Goal: Information Seeking & Learning: Learn about a topic

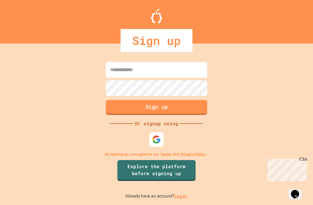
click at [132, 177] on link "Explore the platform before signing up" at bounding box center [156, 170] width 78 height 21
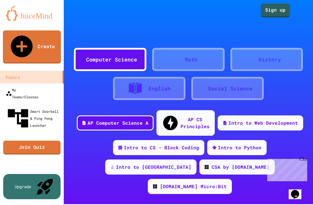
click at [278, 10] on link "Sign up" at bounding box center [275, 10] width 29 height 14
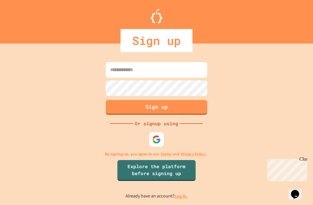
click at [150, 147] on div at bounding box center [156, 139] width 14 height 14
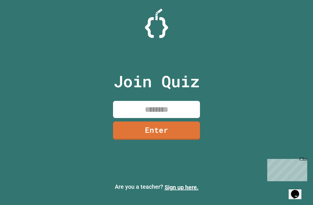
click at [141, 113] on input at bounding box center [156, 109] width 87 height 17
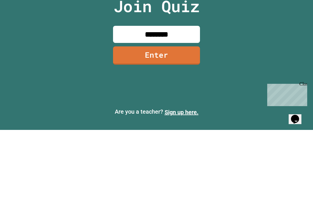
type input "********"
click at [194, 121] on link "Enter" at bounding box center [156, 130] width 87 height 18
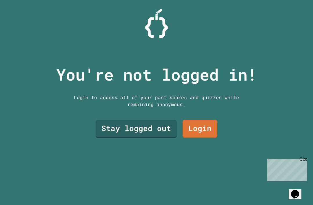
click at [113, 122] on link "Stay logged out" at bounding box center [136, 129] width 81 height 18
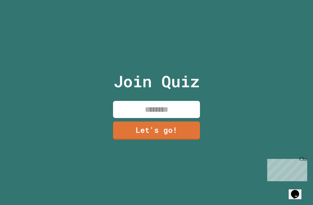
click at [132, 101] on input at bounding box center [156, 109] width 87 height 17
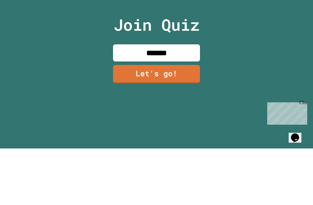
type input "*******"
click at [188, 121] on link "Let's go!" at bounding box center [156, 130] width 87 height 18
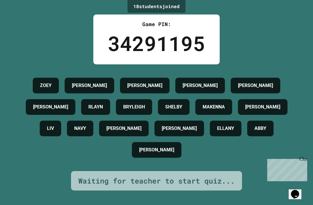
click at [305, 158] on div "Close" at bounding box center [302, 160] width 7 height 7
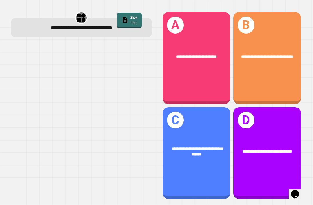
click at [221, 79] on div "**********" at bounding box center [197, 58] width 68 height 92
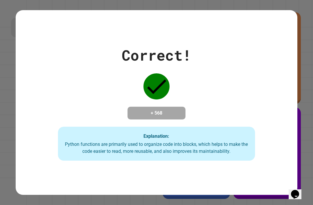
click at [273, 88] on div "Correct! + 568 Explanation: Python functions are primarily used to organize cod…" at bounding box center [157, 102] width 282 height 117
click at [45, 60] on div "Correct! + 568 Explanation: Python functions are primarily used to organize cod…" at bounding box center [157, 102] width 282 height 117
click at [41, 66] on div "Correct! + 568 Explanation: Python functions are primarily used to organize cod…" at bounding box center [157, 102] width 282 height 117
click at [41, 65] on div "Correct! + 568 Explanation: Python functions are primarily used to organize cod…" at bounding box center [157, 102] width 282 height 117
click at [43, 63] on div "Correct! + 568 Explanation: Python functions are primarily used to organize cod…" at bounding box center [157, 102] width 282 height 117
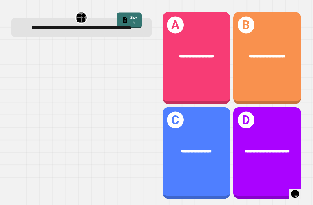
scroll to position [19, 0]
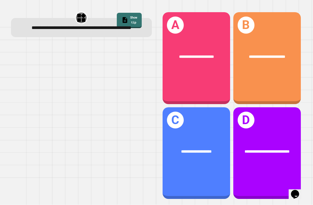
click at [283, 71] on div "**********" at bounding box center [267, 58] width 68 height 92
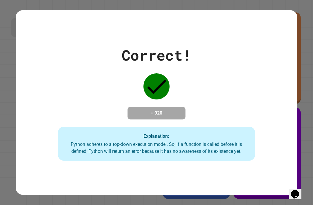
click at [282, 76] on div "Correct! + 920 Explanation: Python adheres to a top-down execution model. So, i…" at bounding box center [157, 102] width 282 height 117
click at [312, 91] on div "Correct! + 920 Explanation: Python adheres to a top-down execution model. So, i…" at bounding box center [156, 102] width 313 height 205
click at [268, 97] on div "Correct! + 920 Explanation: Python adheres to a top-down execution model. So, i…" at bounding box center [157, 102] width 282 height 117
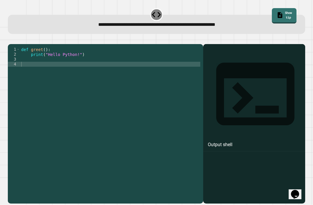
scroll to position [0, 0]
click at [31, 72] on div "def greet ( ) : print ( "Hello Python!" )" at bounding box center [110, 131] width 180 height 168
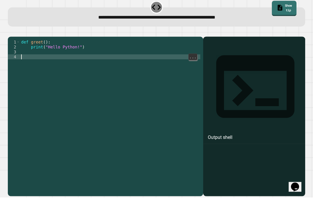
click at [47, 57] on div "def greet ( ) : print ( "Hello Python!" )" at bounding box center [110, 131] width 180 height 168
click at [39, 63] on div "def greet ( ) : print ( "Hello Python!" )" at bounding box center [110, 131] width 180 height 168
click at [28, 57] on div "def greet ( ) : print ( "Hello Python!" )" at bounding box center [110, 131] width 180 height 168
click at [31, 66] on div "def greet ( ) : print ( "Hello Python!" )" at bounding box center [110, 131] width 180 height 168
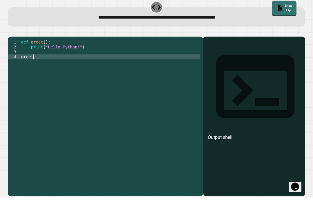
type textarea "*******"
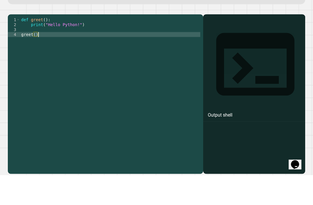
click at [20, 65] on div "def greet ( ) : print ( "Hello Python!" ) greet ( )" at bounding box center [110, 131] width 180 height 168
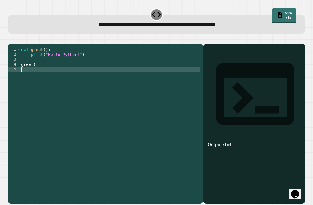
scroll to position [0, 0]
click at [16, 44] on icon "button" at bounding box center [14, 43] width 3 height 4
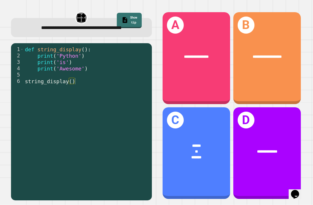
scroll to position [19, 0]
click at [217, 143] on div "******" at bounding box center [196, 146] width 52 height 6
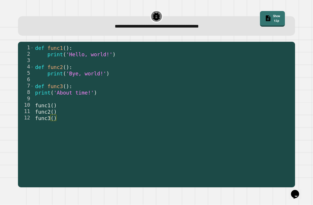
click at [313, 78] on div "**********" at bounding box center [156, 102] width 313 height 205
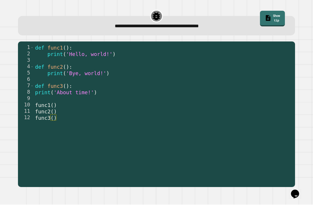
scroll to position [18, 0]
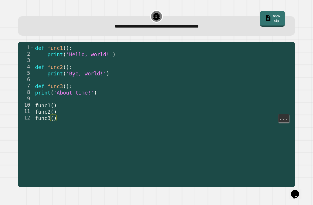
click at [49, 115] on span "func3" at bounding box center [42, 118] width 15 height 6
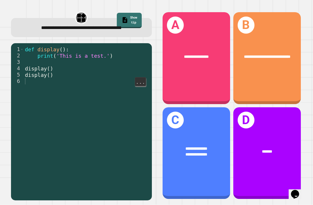
scroll to position [0, 0]
click at [210, 155] on div "**********" at bounding box center [197, 151] width 68 height 27
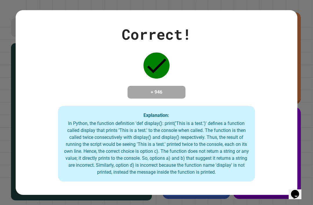
click at [272, 119] on div "Correct! + 946 Explanation: In Python, the function definition 'def display(): …" at bounding box center [157, 102] width 282 height 158
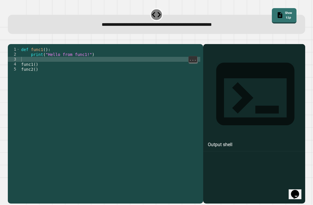
click at [34, 64] on div "def func1 ( ) : print ( "Hello from func1!" ) func1 ( ) func2 ( )" at bounding box center [110, 131] width 180 height 168
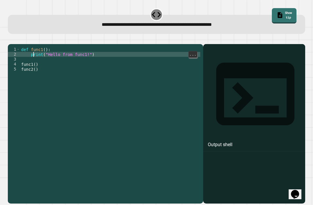
click at [30, 66] on div "def func1 ( ) : print ( "Hello from func1!" ) func1 ( ) func2 ( )" at bounding box center [110, 131] width 180 height 168
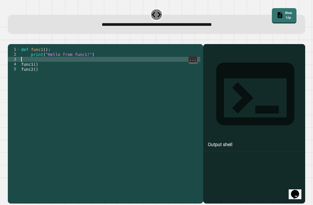
click at [34, 64] on div "def func1 ( ) : print ( "Hello from func1!" ) func1 ( ) func2 ( )" at bounding box center [110, 131] width 180 height 168
click at [32, 66] on div "def func1 ( ) : print ( "Hello from func1!" ) func1 ( ) func2 ( )" at bounding box center [110, 131] width 180 height 168
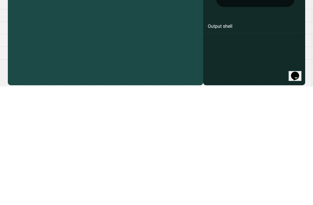
scroll to position [17, 0]
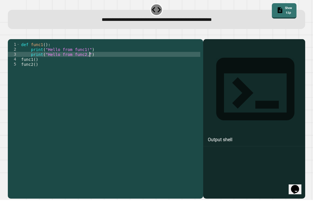
click at [11, 39] on icon "button" at bounding box center [11, 39] width 0 height 0
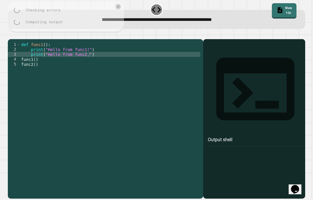
scroll to position [19, 0]
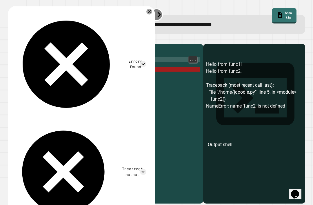
click at [88, 50] on div "def func1 ( ) : print ( "Hello from func1!" ) print ( "Hello from func2," ) fun…" at bounding box center [110, 131] width 180 height 168
click at [91, 49] on div "def func1 ( ) : print ( "Hello from func1!" ) print ( "Hello from func2," ) fun…" at bounding box center [110, 131] width 180 height 168
click at [88, 48] on div "def func1 ( ) : print ( "Hello from func1!" ) print ( "Hello from func2," ) fun…" at bounding box center [110, 131] width 180 height 168
click at [91, 47] on div "def func1 ( ) : print ( "Hello from func1!" ) print ( "Hello from func2," ) fun…" at bounding box center [110, 131] width 180 height 168
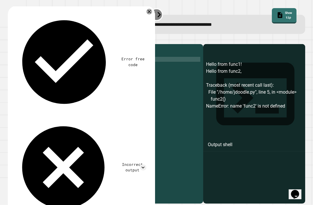
click at [55, 47] on div "def func1 ( ) : print ( "Hello from func1!" ) print ( "Hello from func2," ) fun…" at bounding box center [110, 131] width 180 height 168
type textarea "**********"
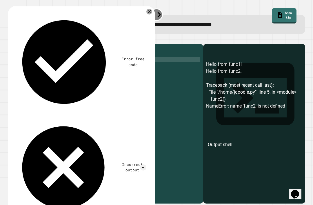
scroll to position [0, 0]
click at [90, 58] on div "def func1 ( ) : def func2 ( ) : print ( "Hello from func1!" ) print ( "Hello fr…" at bounding box center [110, 131] width 180 height 168
click at [90, 54] on div "def func1 ( ) : def func2 ( ) : print ( "Hello from func1!" ) print ( "Hello fr…" at bounding box center [110, 131] width 180 height 168
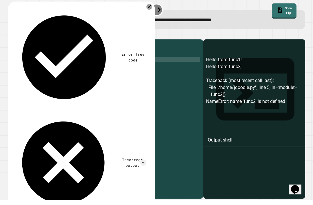
type textarea "**********"
click at [11, 39] on icon "button" at bounding box center [11, 39] width 0 height 0
